Goal: Information Seeking & Learning: Learn about a topic

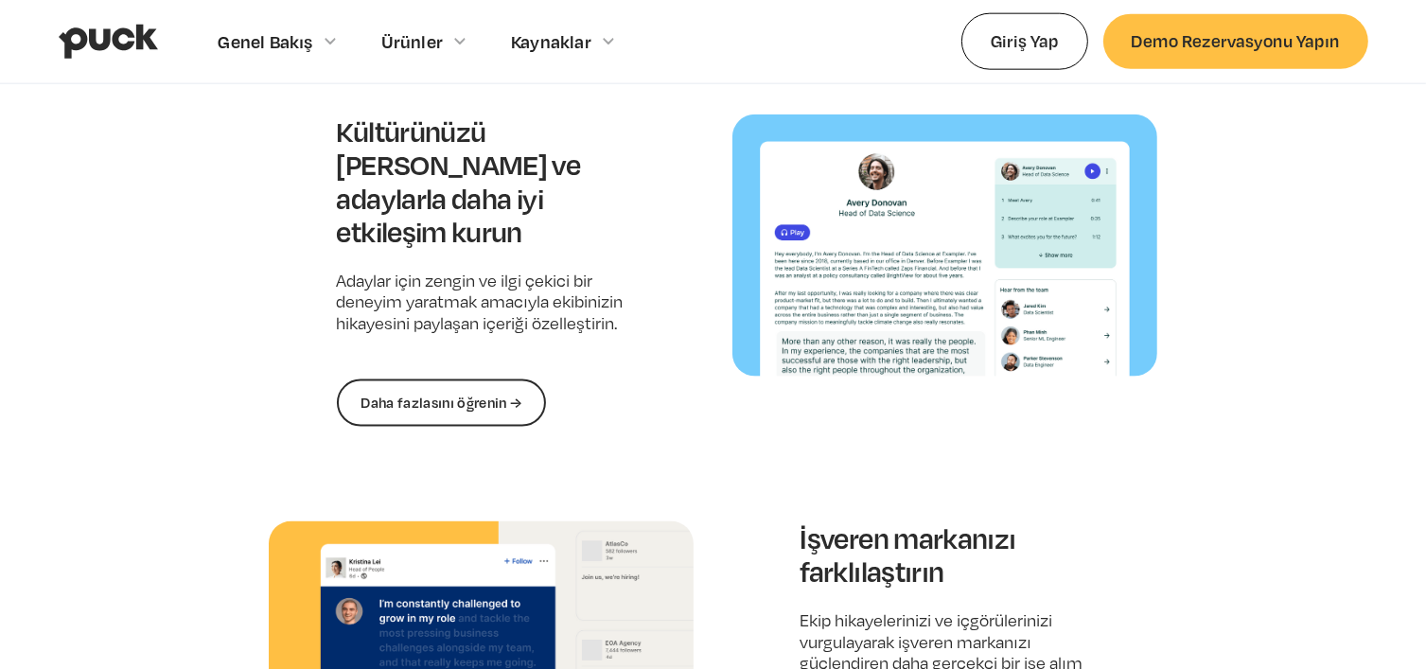
scroll to position [2902, 0]
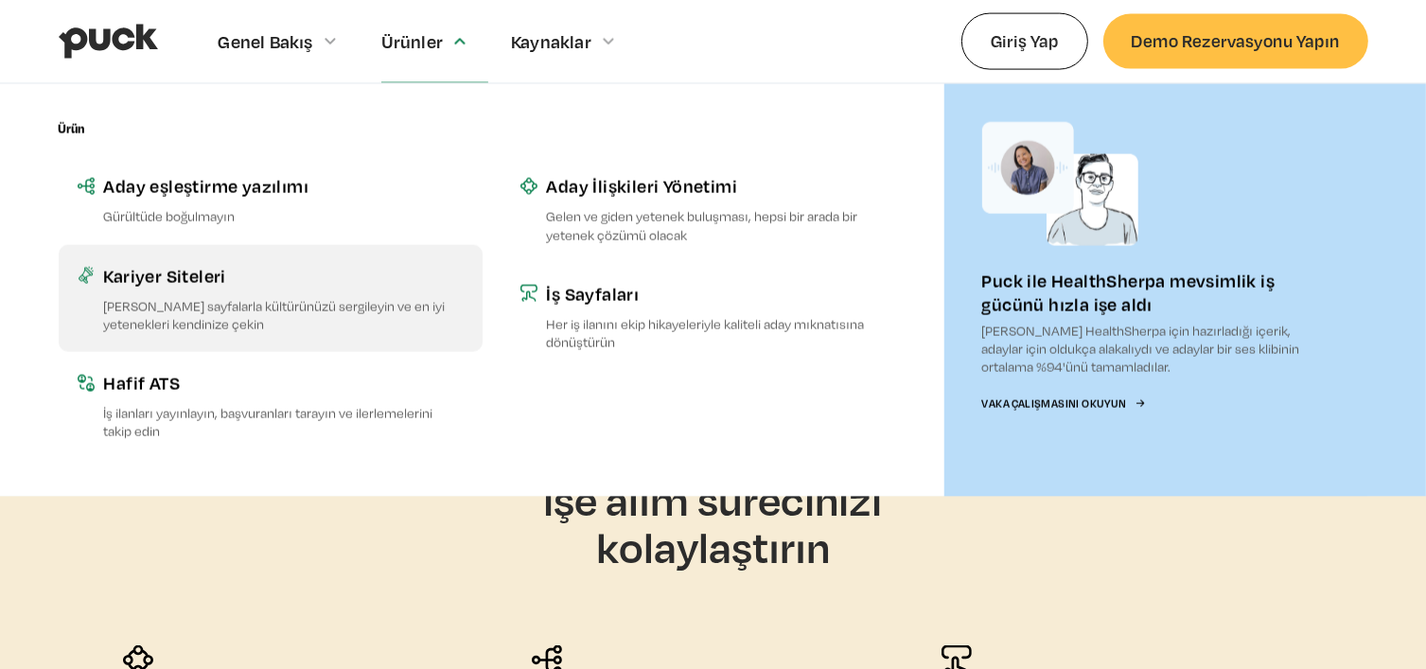
click at [202, 283] on font "Kariyer Siteleri" at bounding box center [165, 276] width 122 height 22
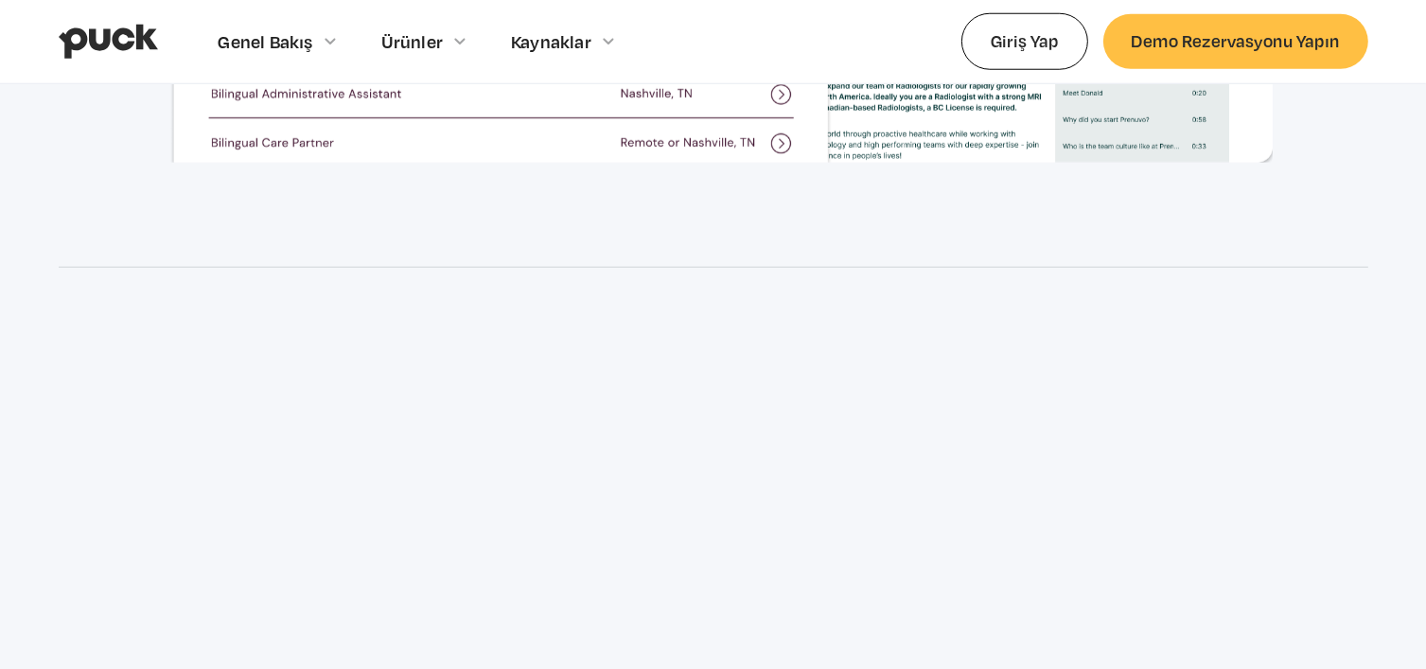
scroll to position [2272, 0]
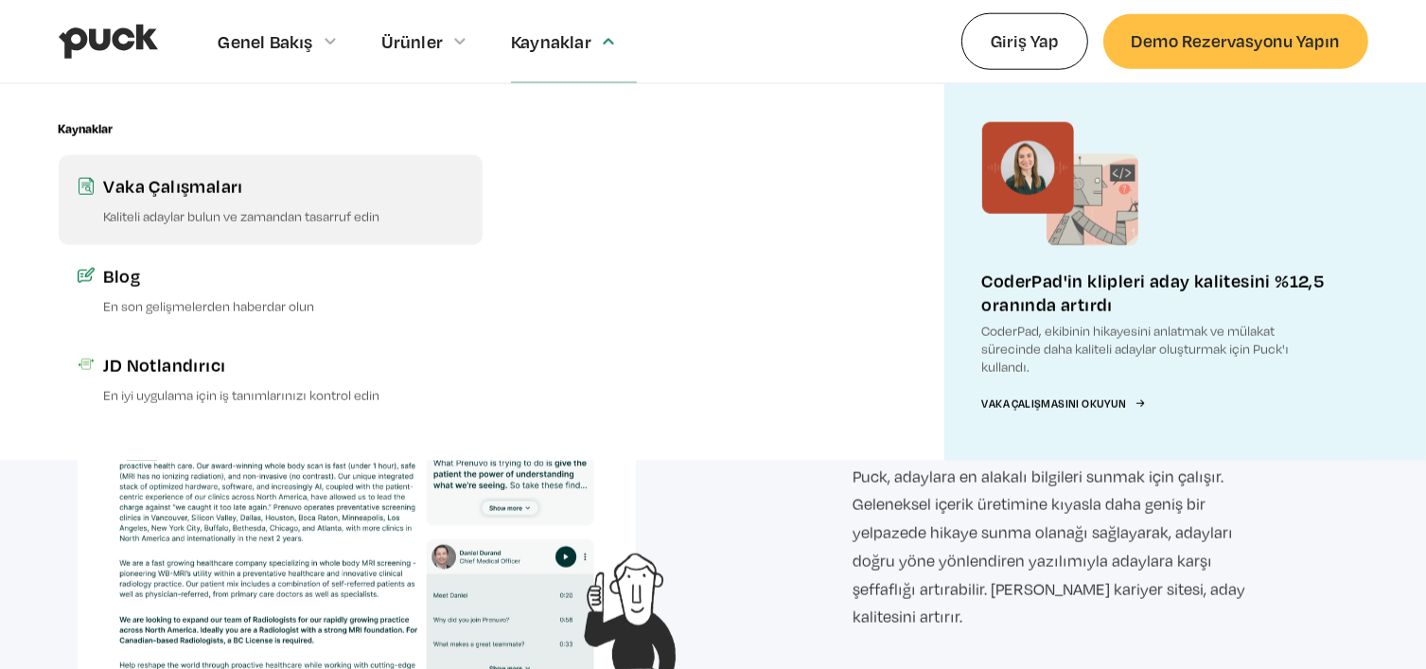
click at [216, 192] on font "Vaka Çalışmaları" at bounding box center [173, 186] width 139 height 22
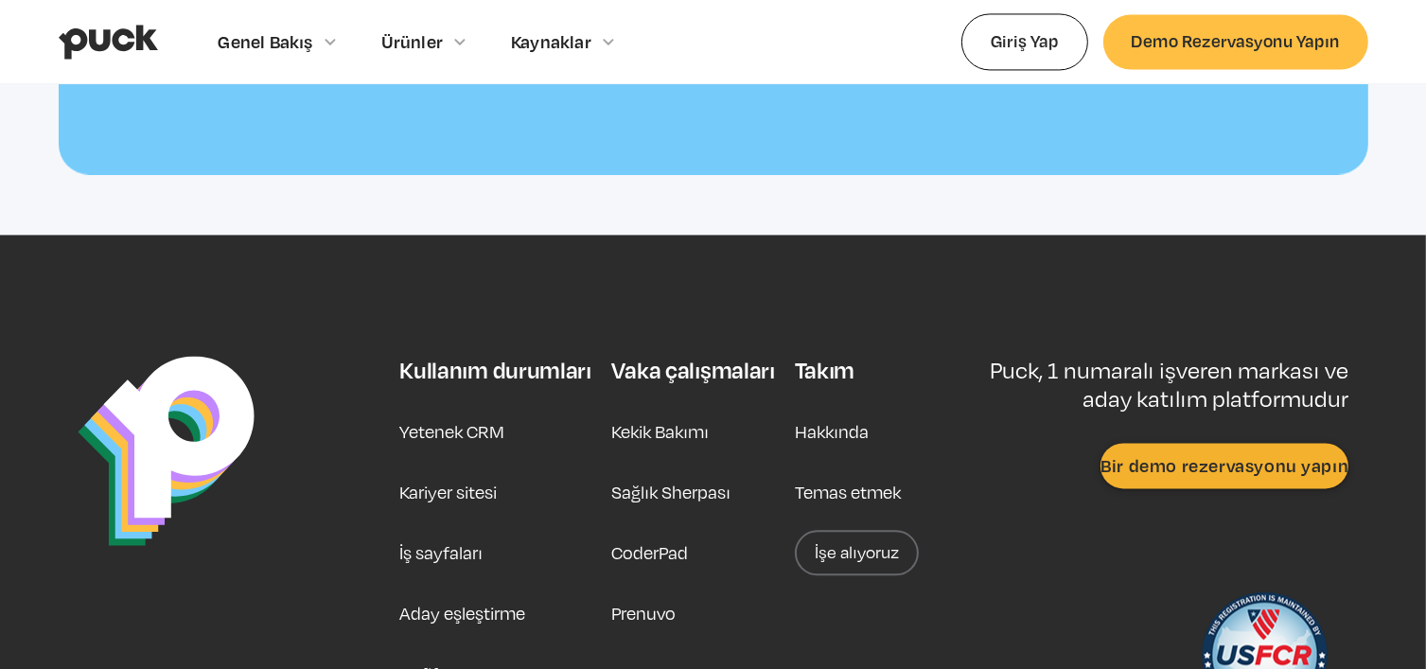
scroll to position [4168, 0]
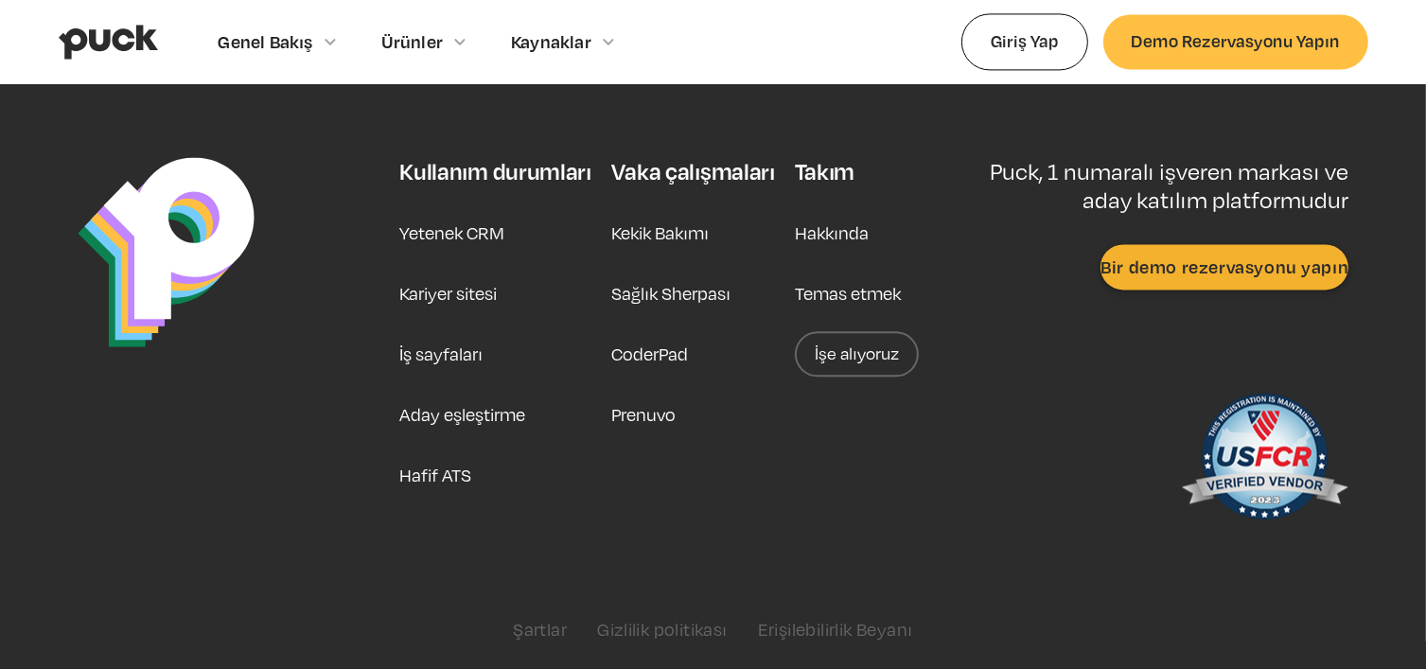
drag, startPoint x: 310, startPoint y: 532, endPoint x: 345, endPoint y: 251, distance: 283.2
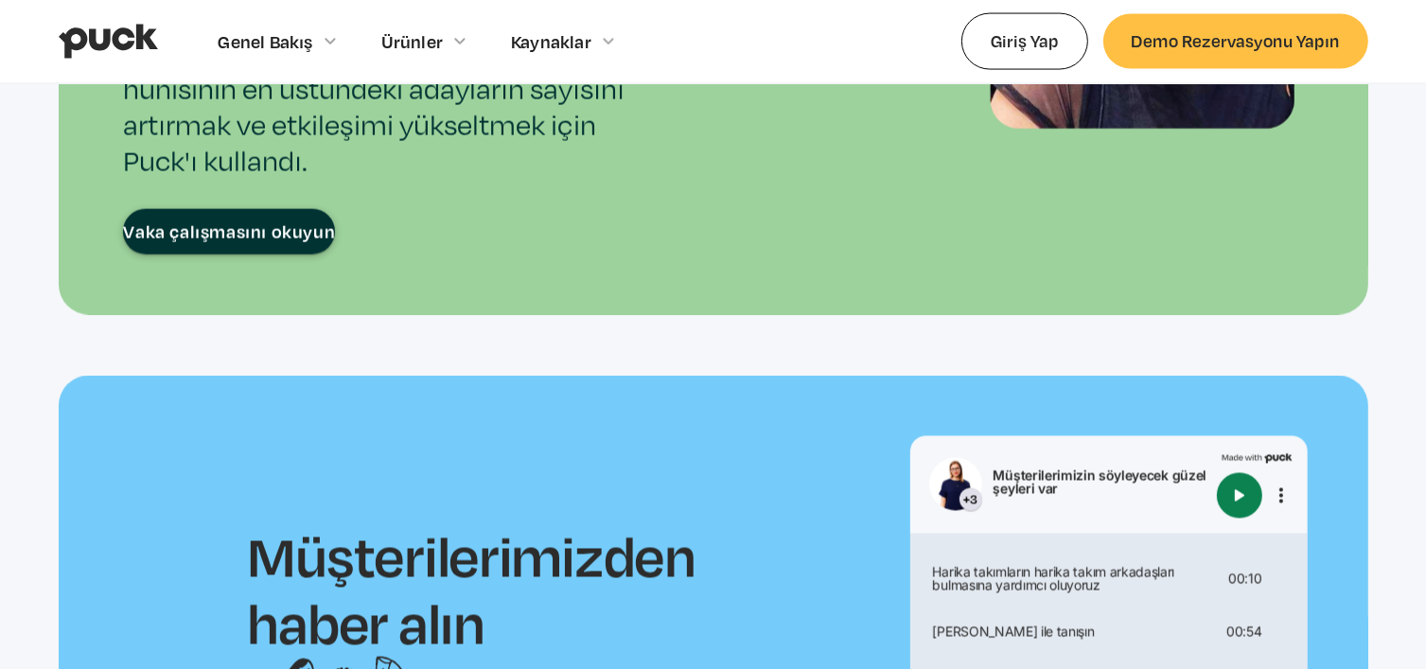
scroll to position [2907, 0]
